Goal: Task Accomplishment & Management: Manage account settings

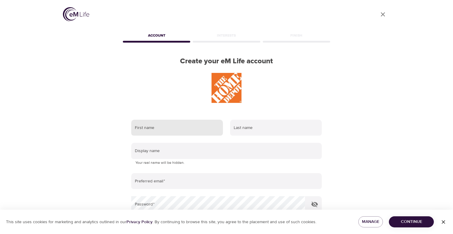
click at [194, 130] on input "text" at bounding box center [177, 127] width 92 height 16
click at [304, 102] on div at bounding box center [227, 88] width 210 height 30
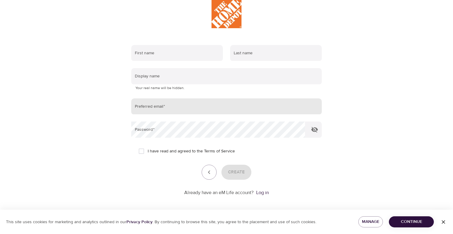
scroll to position [77, 0]
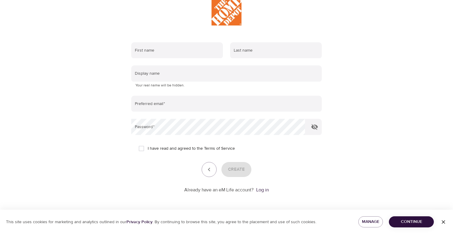
click at [246, 189] on p "Already have an eM Life account?" at bounding box center [218, 189] width 69 height 7
click at [264, 192] on link "Log in" at bounding box center [262, 190] width 13 height 6
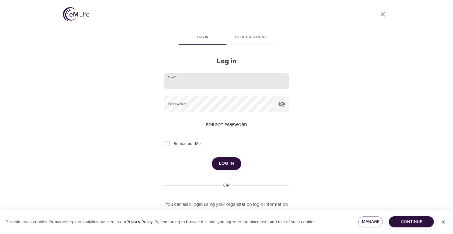
click at [232, 82] on input "email" at bounding box center [226, 81] width 125 height 16
type input "jennifer_sickels@homedepot.com"
click at [212, 157] on button "Log in" at bounding box center [226, 163] width 29 height 13
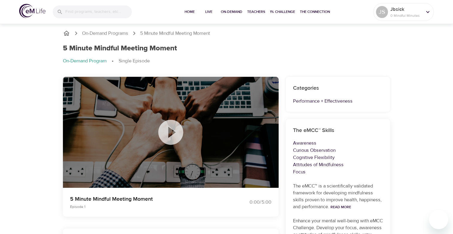
scroll to position [23, 0]
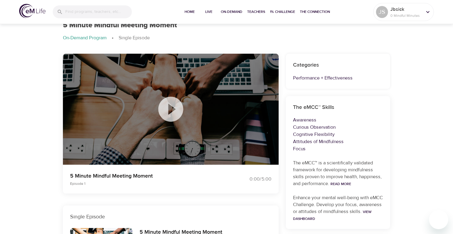
click at [174, 114] on icon at bounding box center [170, 108] width 25 height 25
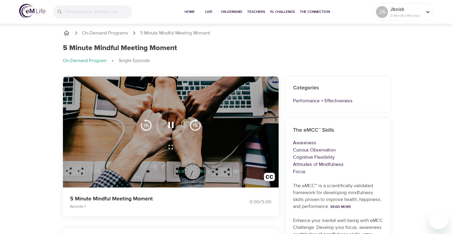
scroll to position [0, 0]
click at [170, 127] on icon "button" at bounding box center [171, 125] width 10 height 10
